Goal: Communication & Community: Share content

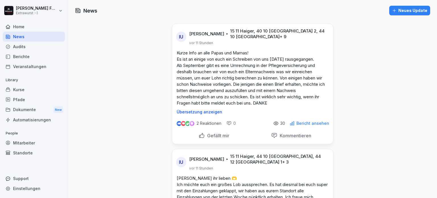
click at [415, 9] on div "Neues Update" at bounding box center [409, 10] width 35 height 6
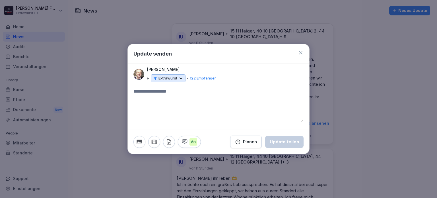
click at [140, 91] on textarea at bounding box center [218, 105] width 170 height 34
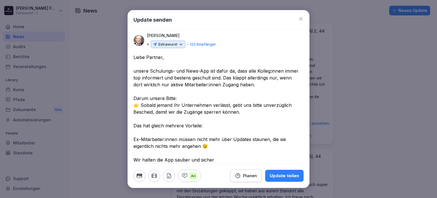
click at [209, 70] on textarea "**********" at bounding box center [216, 136] width 166 height 164
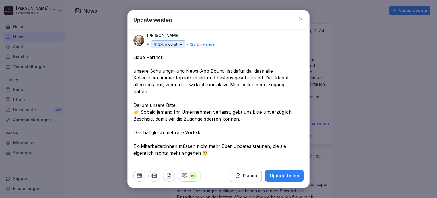
click at [287, 70] on textarea "**********" at bounding box center [216, 136] width 166 height 164
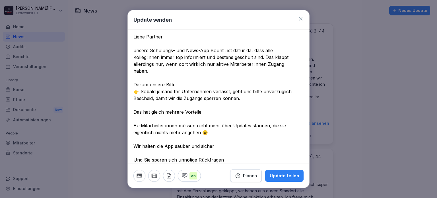
scroll to position [28, 0]
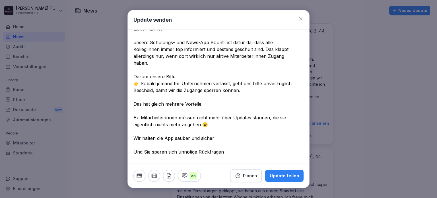
click at [181, 76] on textarea "**********" at bounding box center [216, 107] width 166 height 164
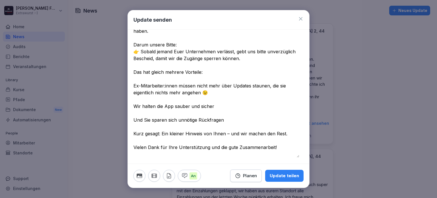
scroll to position [61, 0]
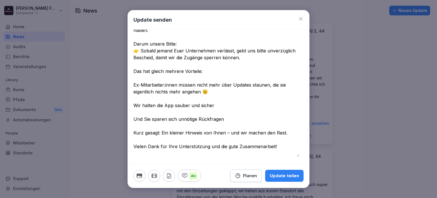
click at [151, 112] on textarea "**********" at bounding box center [216, 75] width 166 height 164
click at [225, 124] on textarea "**********" at bounding box center [216, 75] width 166 height 164
drag, startPoint x: 176, startPoint y: 138, endPoint x: 181, endPoint y: 137, distance: 5.2
click at [176, 138] on textarea "**********" at bounding box center [216, 75] width 166 height 164
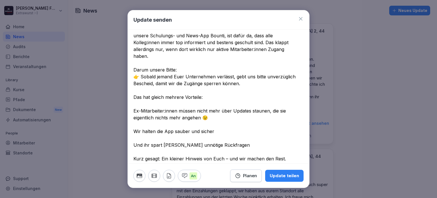
scroll to position [0, 0]
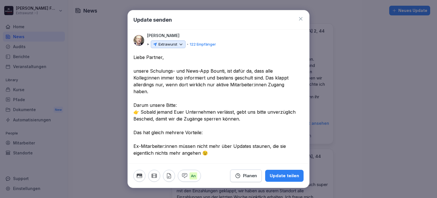
type textarea "**********"
click at [182, 44] on icon at bounding box center [180, 44] width 5 height 5
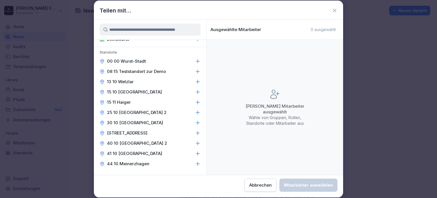
scroll to position [28, 0]
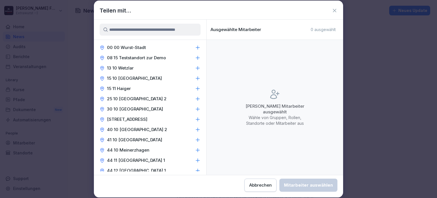
click at [189, 67] on div "13 10 Wetzlar" at bounding box center [150, 68] width 112 height 10
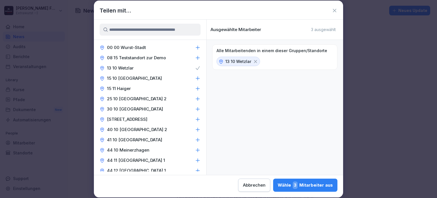
click at [195, 77] on icon at bounding box center [198, 78] width 6 height 6
click at [185, 99] on div "25 10 [GEOGRAPHIC_DATA] 2" at bounding box center [150, 99] width 112 height 10
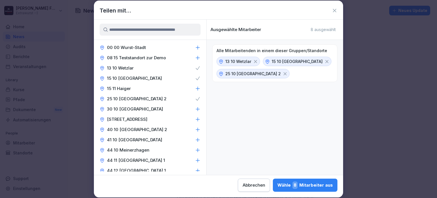
scroll to position [57, 0]
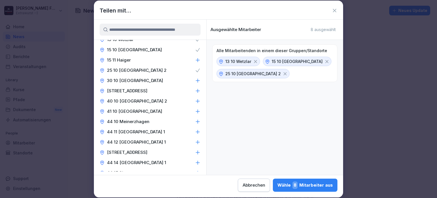
click at [195, 80] on icon at bounding box center [198, 81] width 6 height 6
click at [192, 87] on div "[STREET_ADDRESS]" at bounding box center [150, 91] width 112 height 10
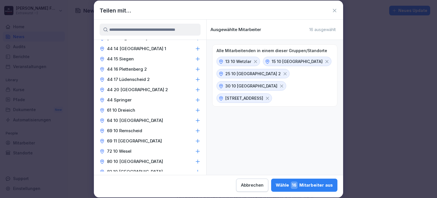
scroll to position [199, 0]
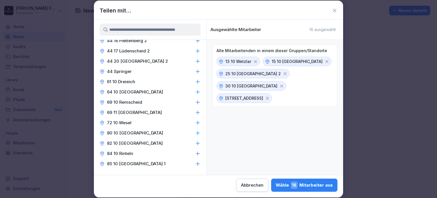
click at [183, 78] on div "61 10 Dreieich" at bounding box center [150, 81] width 112 height 10
click at [174, 91] on div "64 10 [GEOGRAPHIC_DATA]" at bounding box center [150, 92] width 112 height 10
click at [168, 102] on div "69 10 Remscheid" at bounding box center [150, 102] width 112 height 10
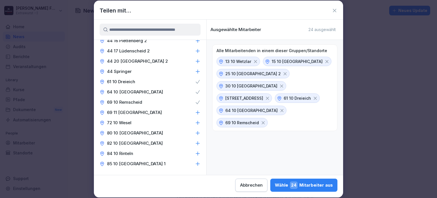
click at [166, 112] on div "69 11 [GEOGRAPHIC_DATA]" at bounding box center [150, 112] width 112 height 10
click at [169, 122] on div "72 10 Wesel" at bounding box center [150, 122] width 112 height 10
click at [175, 134] on div "80 10 [GEOGRAPHIC_DATA]" at bounding box center [150, 133] width 112 height 10
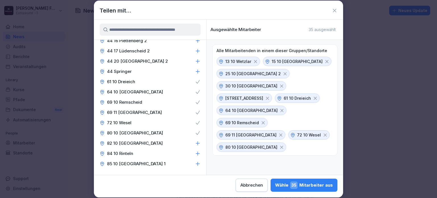
click at [181, 144] on div "82 10 [GEOGRAPHIC_DATA]" at bounding box center [150, 143] width 112 height 10
click at [181, 151] on div "84 10 Rinteln" at bounding box center [150, 153] width 112 height 10
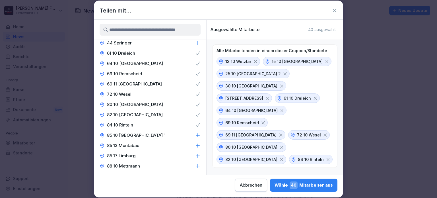
scroll to position [256, 0]
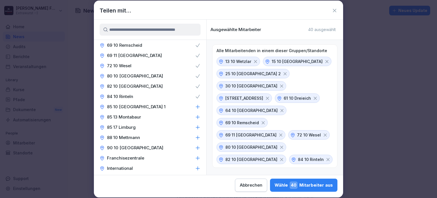
click at [172, 105] on div "85 10 [GEOGRAPHIC_DATA] 1" at bounding box center [150, 106] width 112 height 10
click at [163, 118] on div "85 13 Montabaur" at bounding box center [150, 117] width 112 height 10
click at [168, 128] on div "85 17 Limburg" at bounding box center [150, 127] width 112 height 10
click at [163, 134] on div "88 10 Mettmann" at bounding box center [150, 137] width 112 height 10
click at [169, 147] on div "90 10 [GEOGRAPHIC_DATA]" at bounding box center [150, 147] width 112 height 10
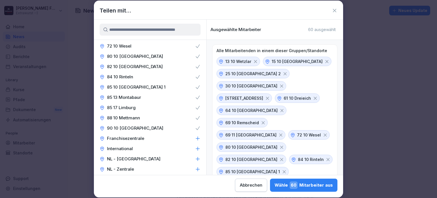
scroll to position [284, 0]
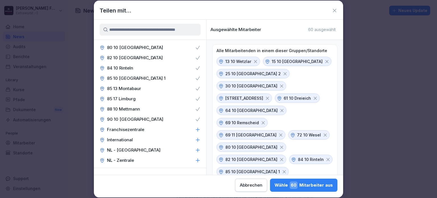
click at [167, 128] on div "Franchisezentrale" at bounding box center [150, 129] width 112 height 10
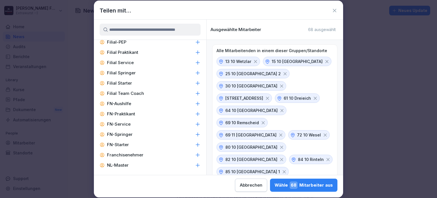
scroll to position [483, 0]
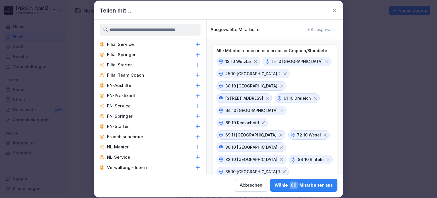
click at [171, 135] on div "Franchisenehmer" at bounding box center [150, 136] width 112 height 10
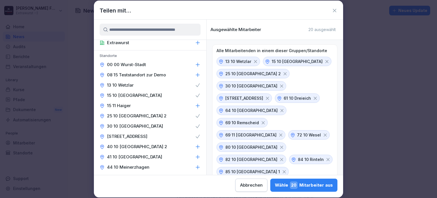
scroll to position [0, 0]
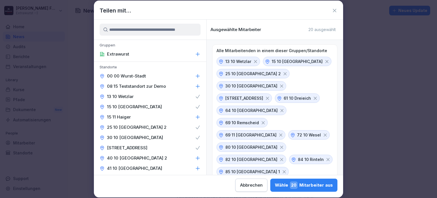
click at [308, 183] on div "Wähle 20 Mitarbeiter aus" at bounding box center [304, 184] width 58 height 7
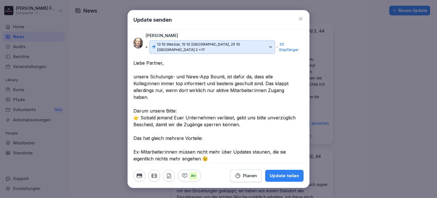
click at [284, 179] on div "Update teilen" at bounding box center [283, 175] width 29 height 6
